Goal: Information Seeking & Learning: Learn about a topic

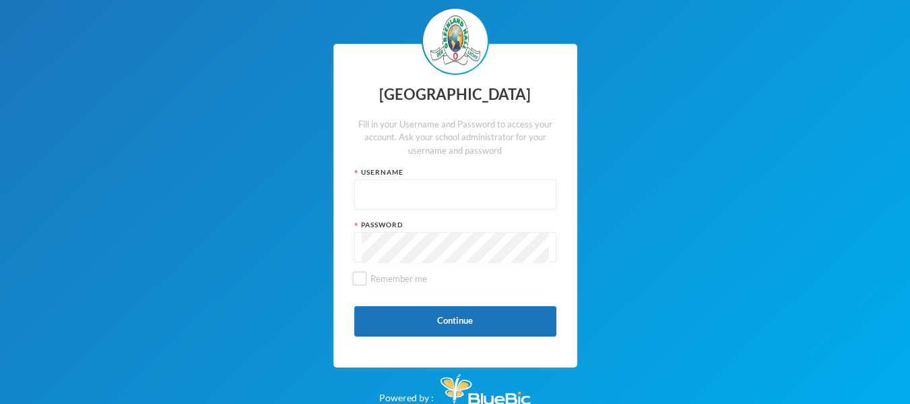
click at [470, 189] on input "text" at bounding box center [455, 195] width 187 height 30
type input "glh25c58"
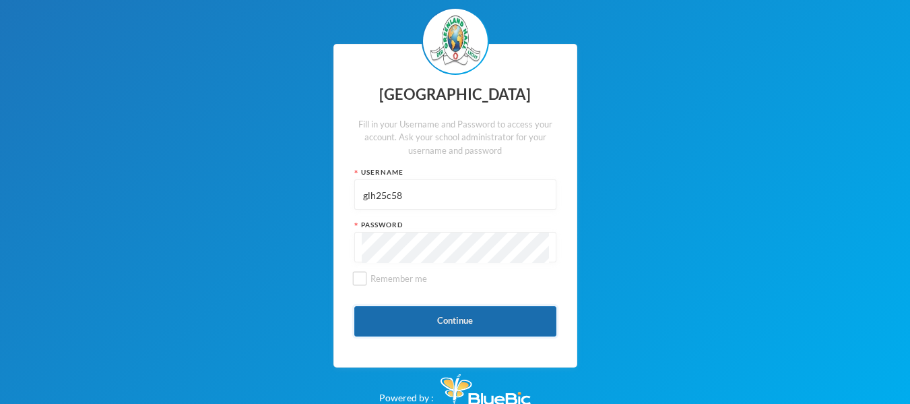
click at [446, 309] on button "Continue" at bounding box center [455, 321] width 202 height 30
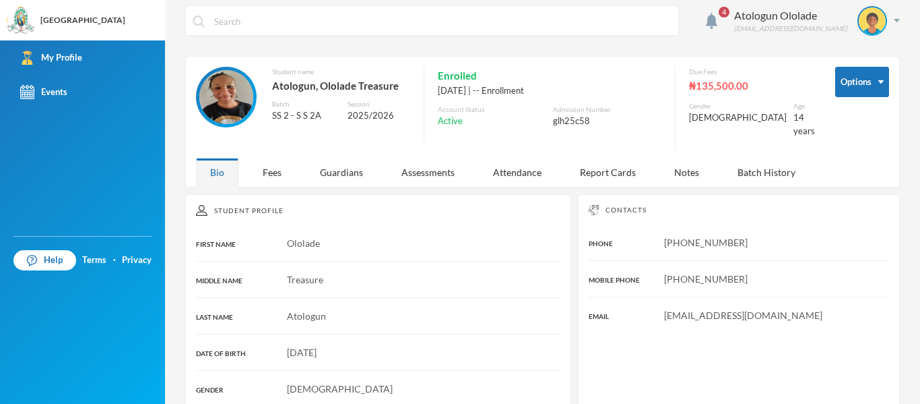
scroll to position [7, 0]
click at [717, 23] on img at bounding box center [711, 21] width 11 height 16
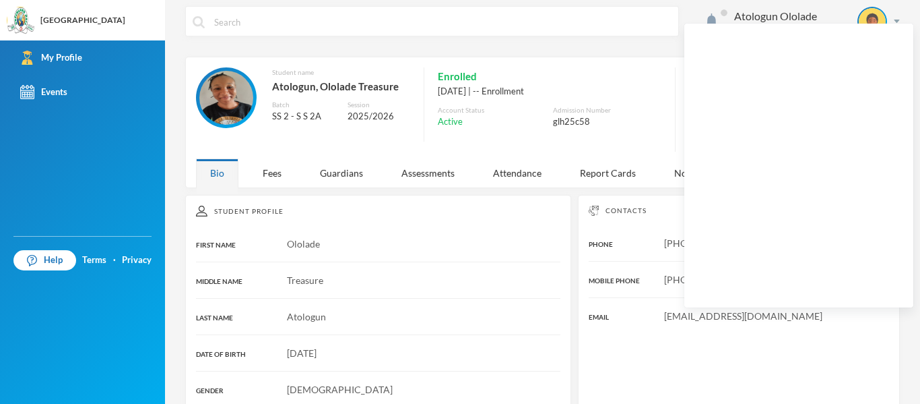
click at [641, 28] on input "text" at bounding box center [442, 22] width 459 height 30
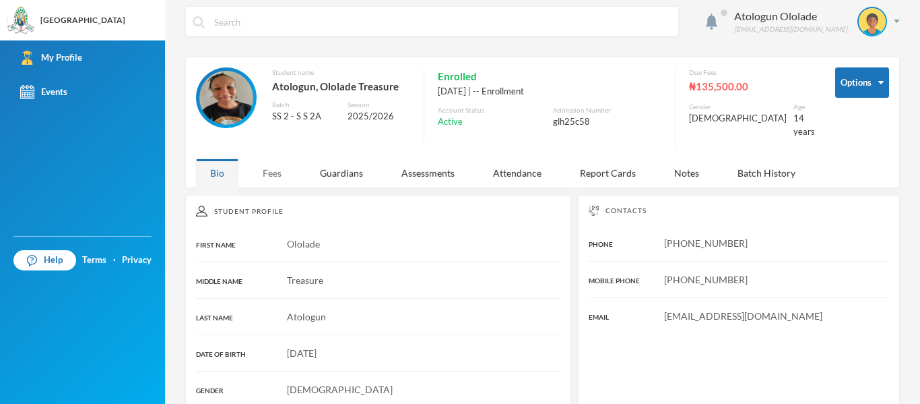
click at [266, 168] on div "Fees" at bounding box center [272, 172] width 47 height 29
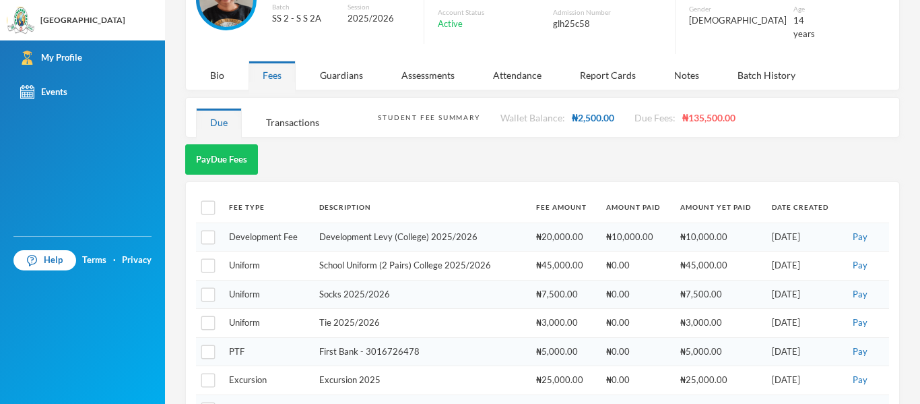
scroll to position [78, 0]
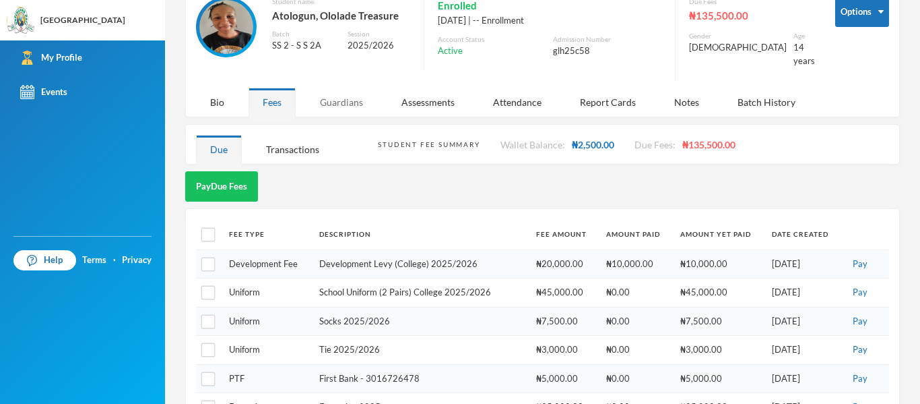
click at [340, 90] on div "Guardians" at bounding box center [341, 102] width 71 height 29
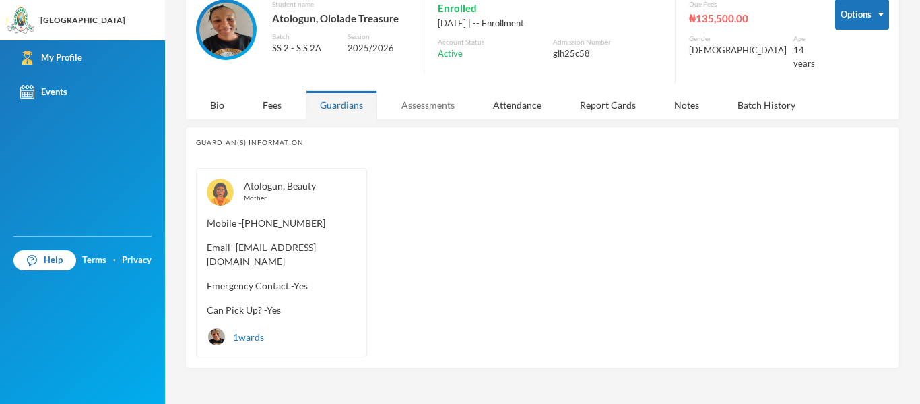
click at [420, 93] on div "Assessments" at bounding box center [428, 104] width 82 height 29
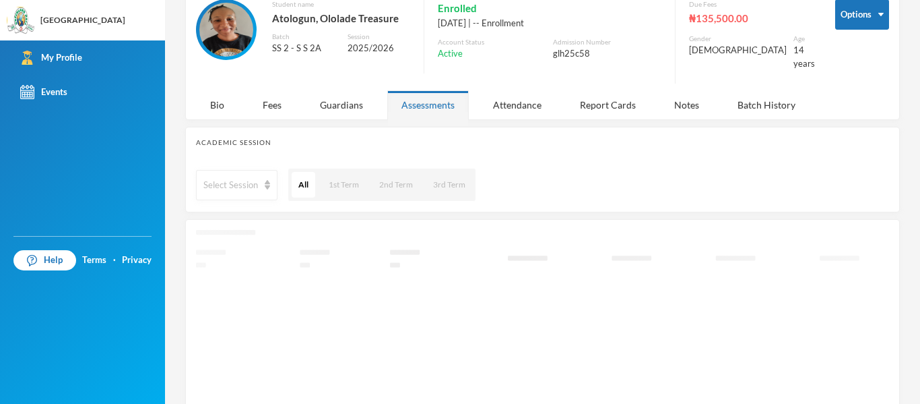
scroll to position [78, 0]
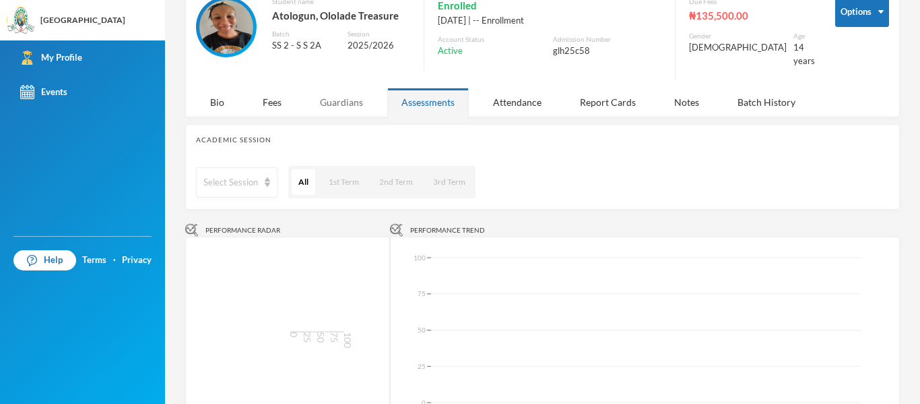
click at [350, 96] on div "Guardians" at bounding box center [341, 102] width 71 height 29
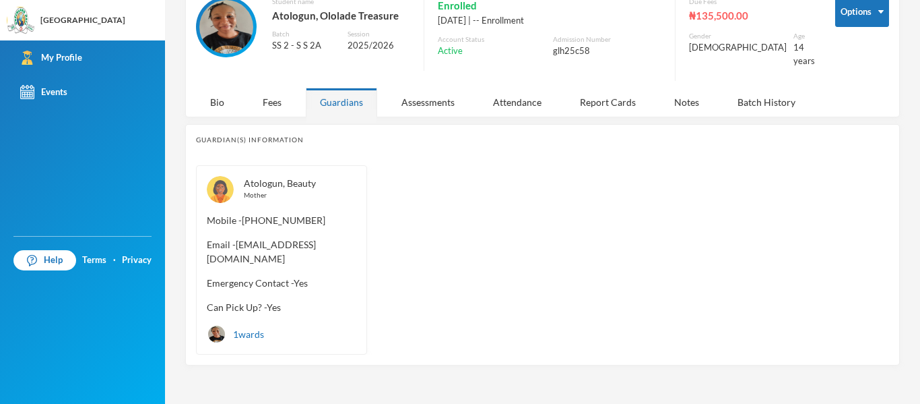
scroll to position [75, 0]
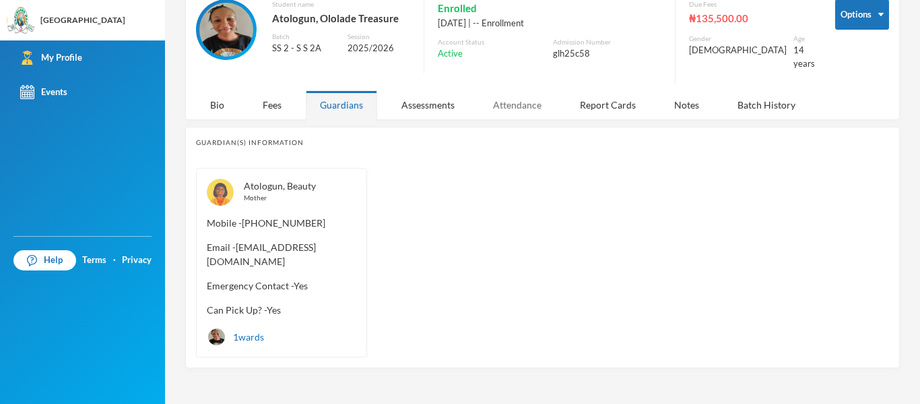
click at [490, 90] on div "Attendance" at bounding box center [517, 104] width 77 height 29
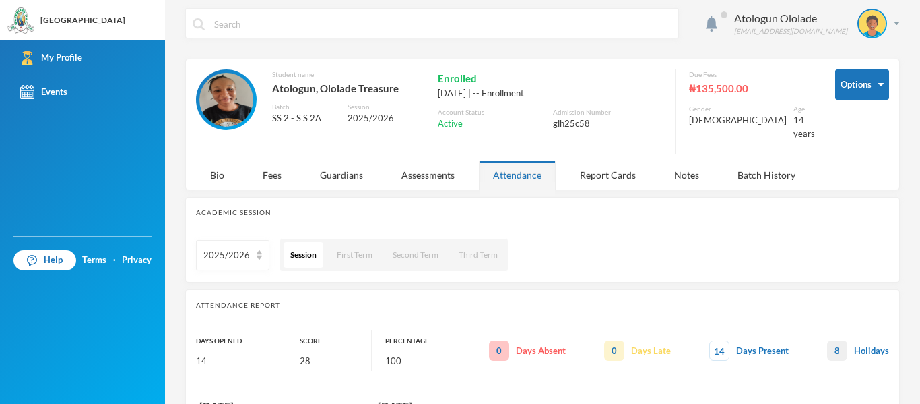
scroll to position [3, 0]
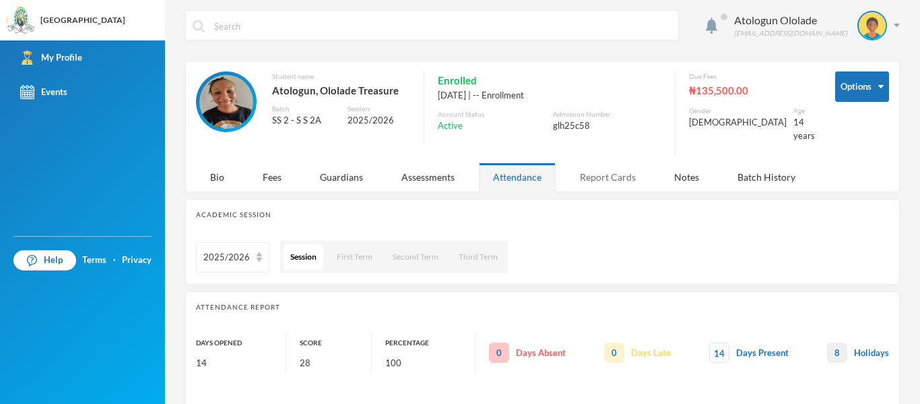
click at [589, 171] on div "Report Cards" at bounding box center [608, 176] width 84 height 29
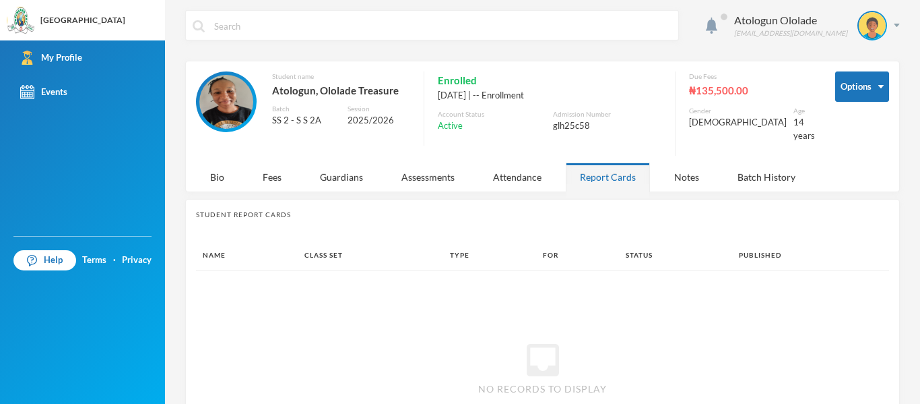
scroll to position [77, 0]
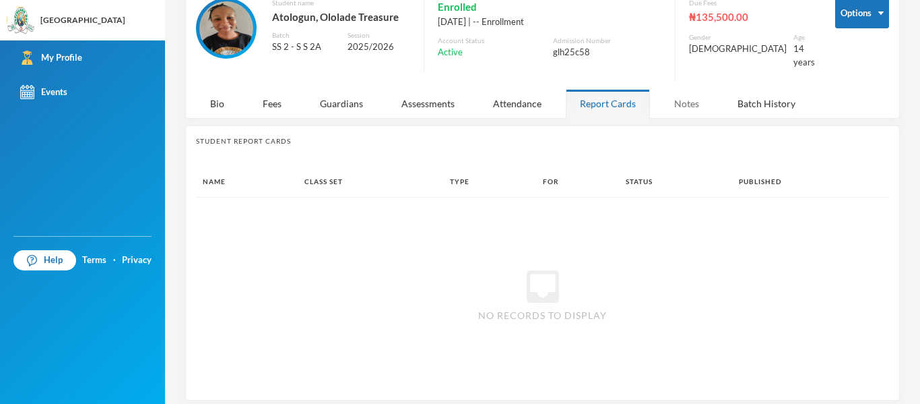
click at [686, 100] on div "Notes" at bounding box center [686, 103] width 53 height 29
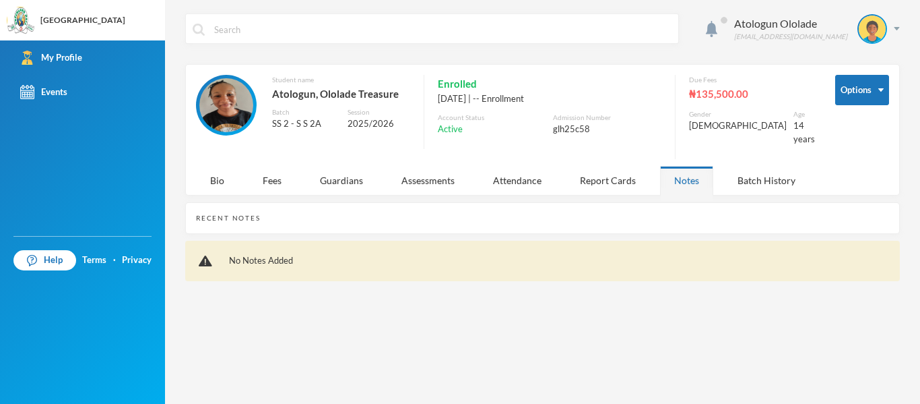
scroll to position [0, 0]
click at [765, 176] on div "Batch History" at bounding box center [766, 180] width 86 height 29
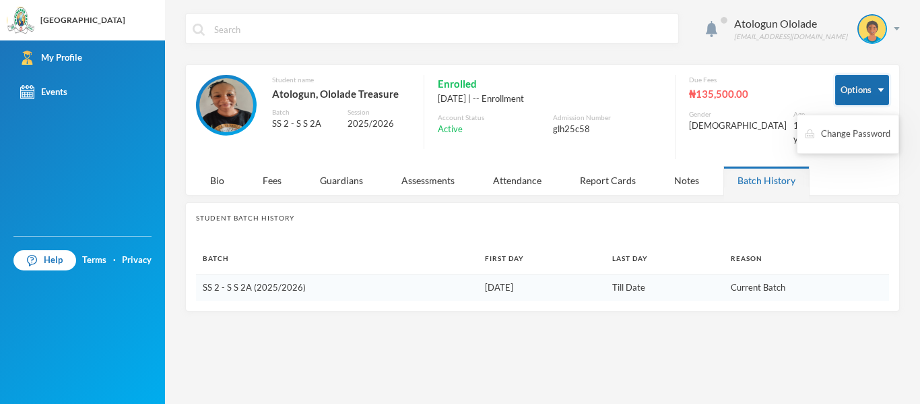
click at [866, 92] on button "Options" at bounding box center [862, 90] width 54 height 30
click at [879, 90] on img "button" at bounding box center [880, 89] width 5 height 3
click at [884, 173] on div "Options Student name [PERSON_NAME], Ololade Treasure Batch SS 2 - S S 2A Sessio…" at bounding box center [542, 129] width 715 height 131
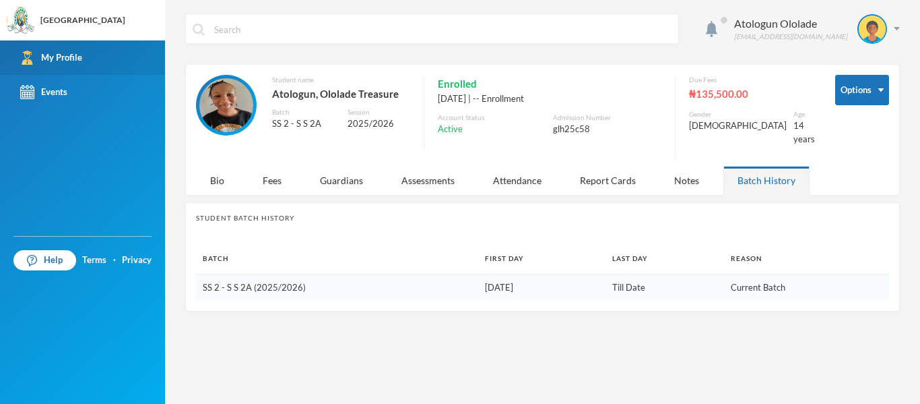
click at [100, 55] on link "My Profile" at bounding box center [82, 57] width 165 height 34
click at [71, 50] on link "My Profile" at bounding box center [82, 57] width 165 height 34
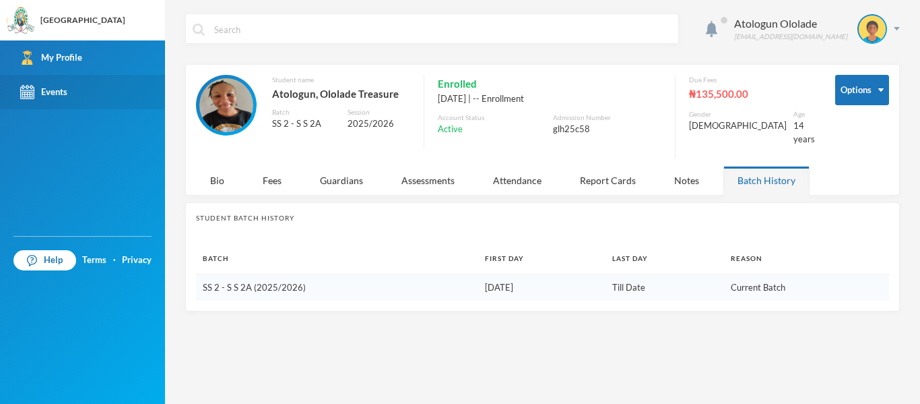
click at [74, 79] on link "Events" at bounding box center [82, 92] width 165 height 34
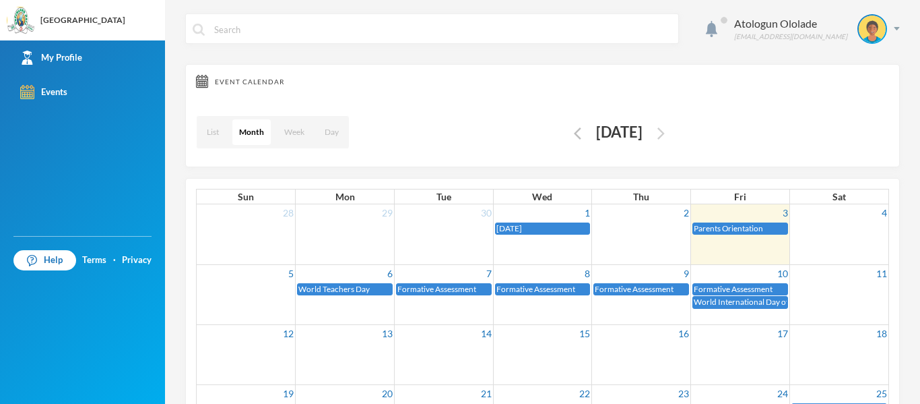
click at [665, 135] on img "button" at bounding box center [660, 133] width 7 height 12
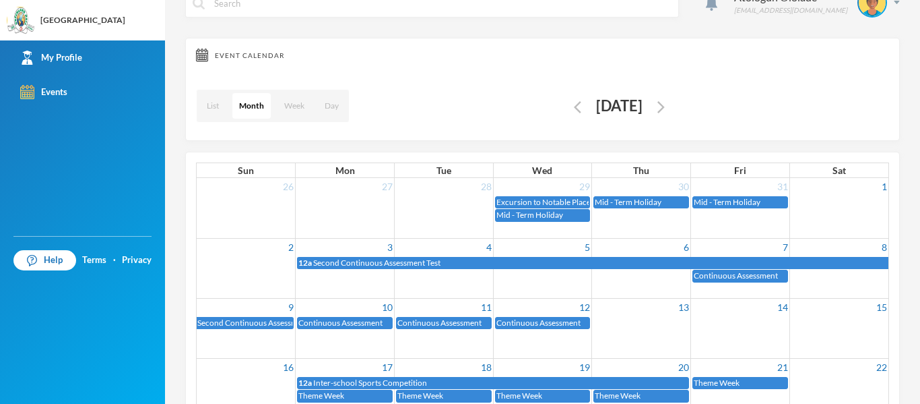
scroll to position [11, 0]
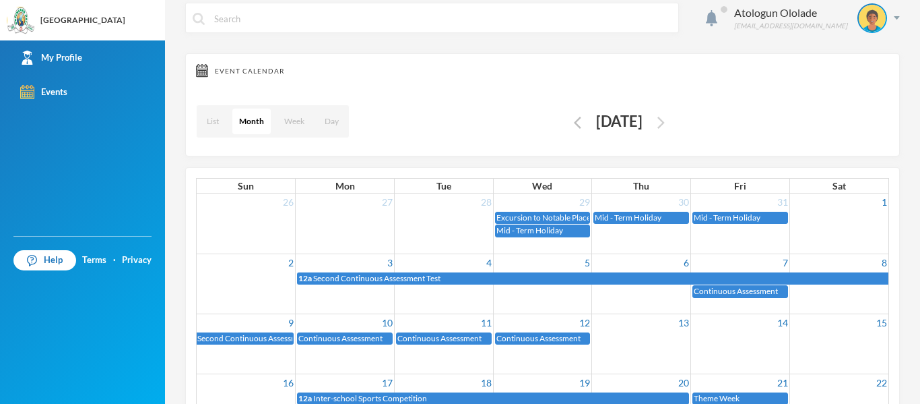
click at [665, 125] on img "button" at bounding box center [660, 123] width 7 height 12
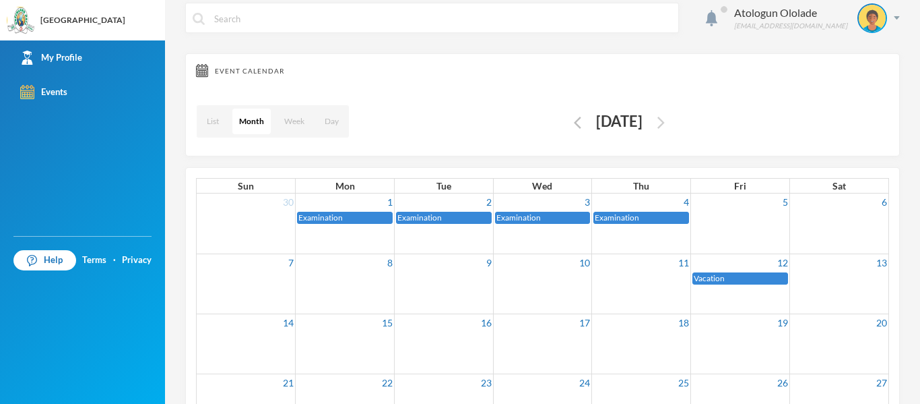
click at [665, 121] on img "button" at bounding box center [660, 123] width 7 height 12
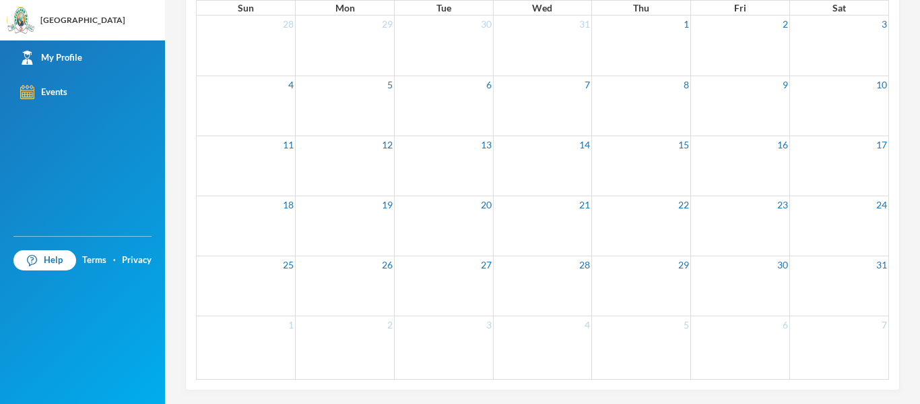
scroll to position [1, 0]
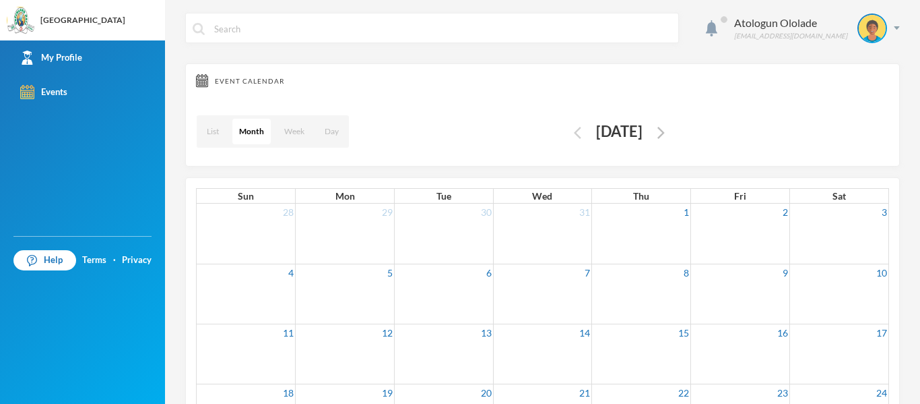
click at [574, 130] on img "button" at bounding box center [577, 133] width 7 height 12
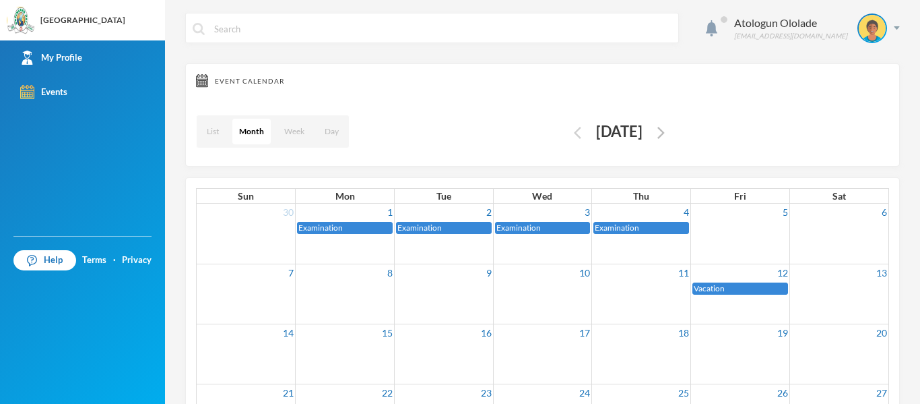
click at [574, 130] on img "button" at bounding box center [577, 133] width 7 height 12
